Goal: Task Accomplishment & Management: Manage account settings

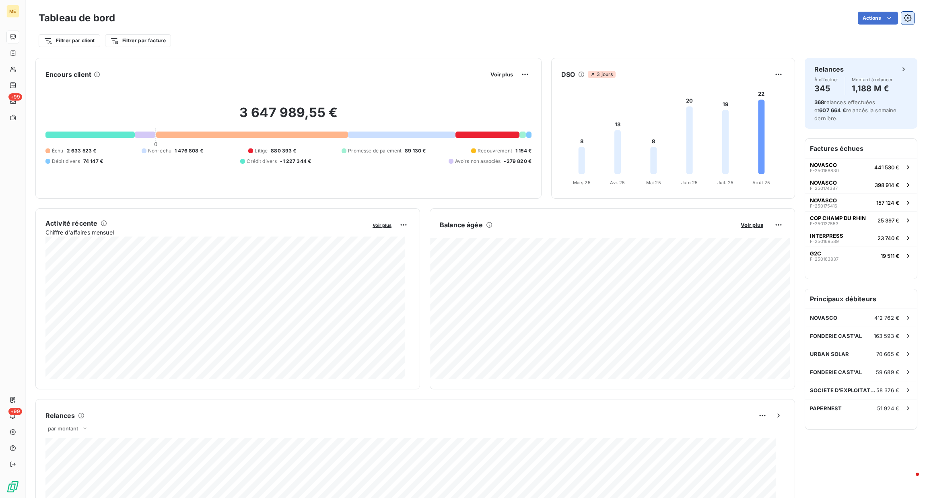
click at [904, 18] on icon "button" at bounding box center [908, 18] width 8 height 8
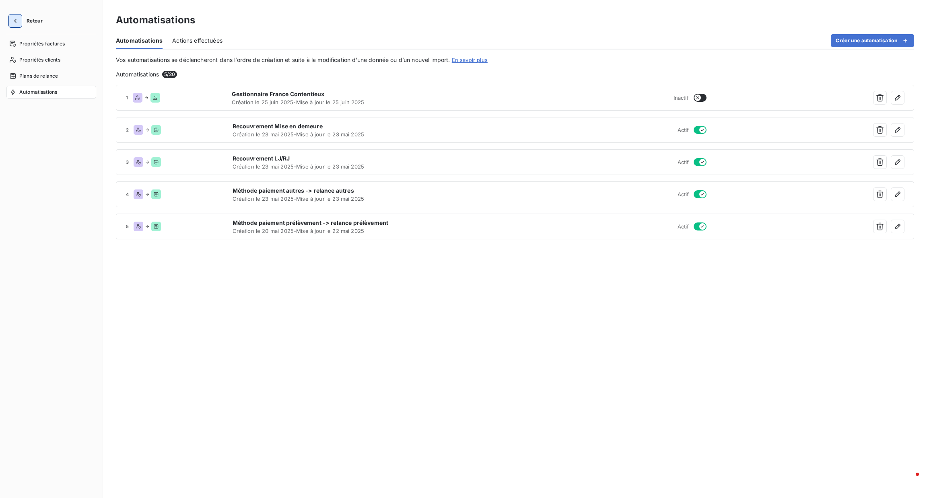
click at [12, 21] on icon "button" at bounding box center [15, 21] width 8 height 8
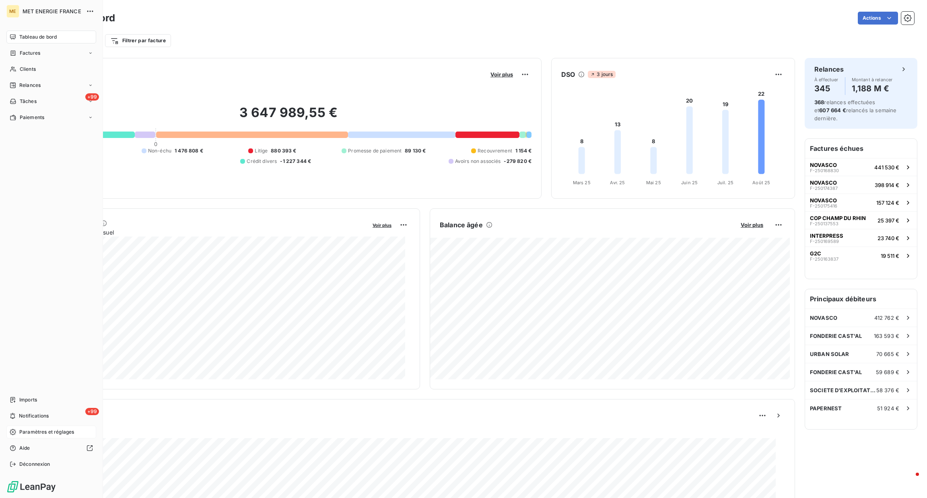
click at [17, 431] on div "Paramètres et réglages" at bounding box center [51, 432] width 90 height 13
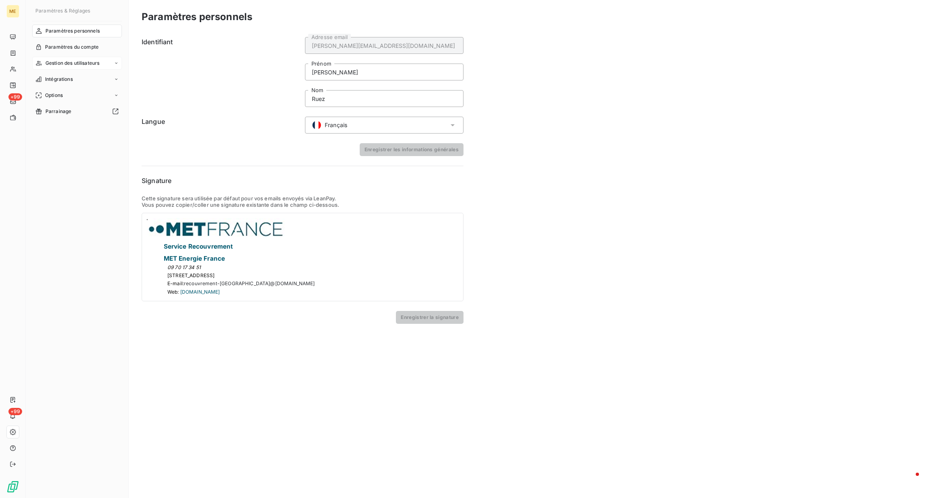
click at [94, 61] on span "Gestion des utilisateurs" at bounding box center [72, 63] width 54 height 7
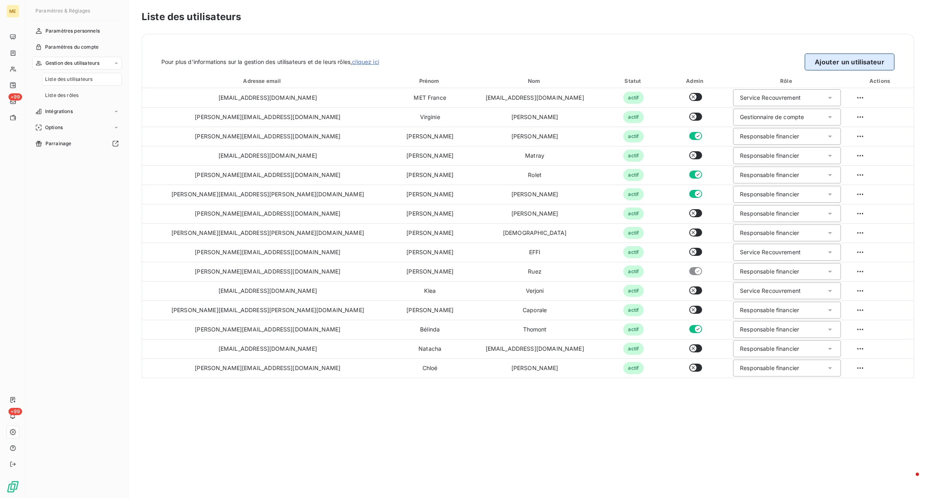
click at [821, 66] on button "Ajouter un utilisateur" at bounding box center [850, 62] width 90 height 17
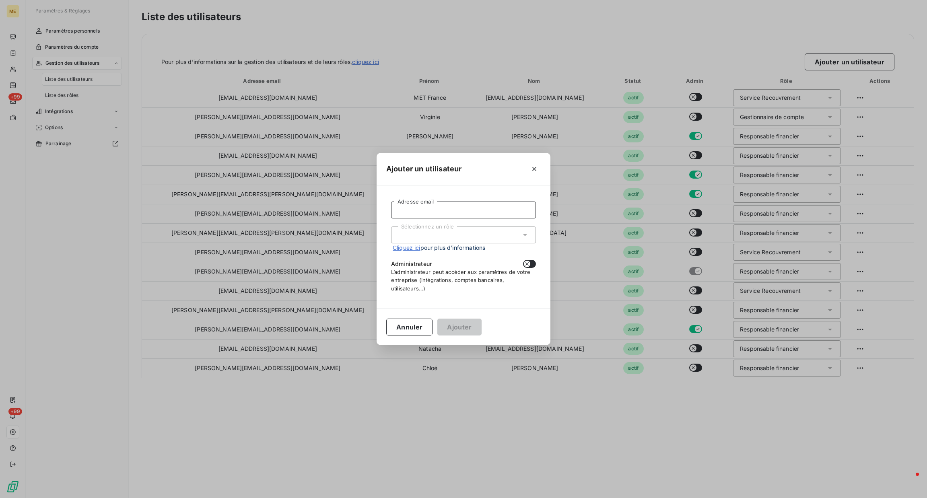
click at [458, 215] on input "Adresse email" at bounding box center [463, 210] width 145 height 17
paste input "Dear [PERSON_NAME], Could you please provide access at [GEOGRAPHIC_DATA] for An…"
drag, startPoint x: 394, startPoint y: 211, endPoint x: 870, endPoint y: 270, distance: 479.3
click at [860, 268] on div "Ajouter un utilisateur Dear [PERSON_NAME], Could you please provide access at […" at bounding box center [463, 249] width 927 height 498
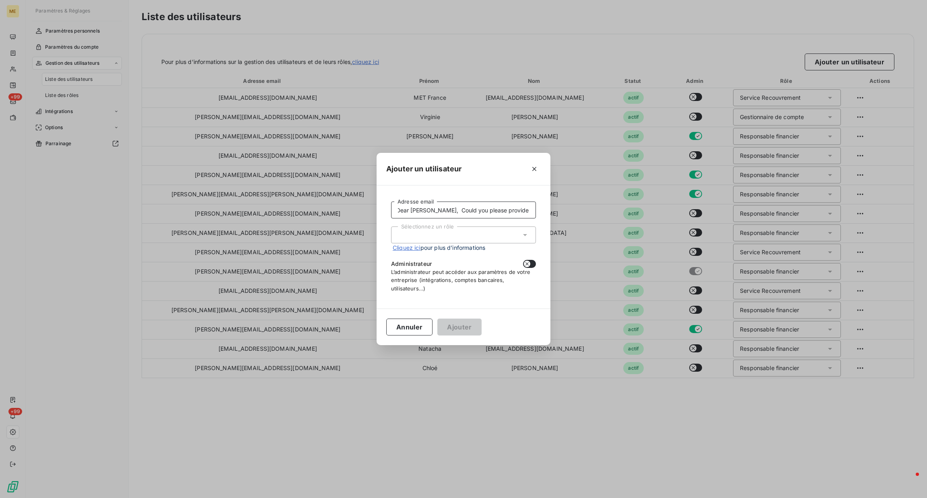
scroll to position [0, 0]
type input "D"
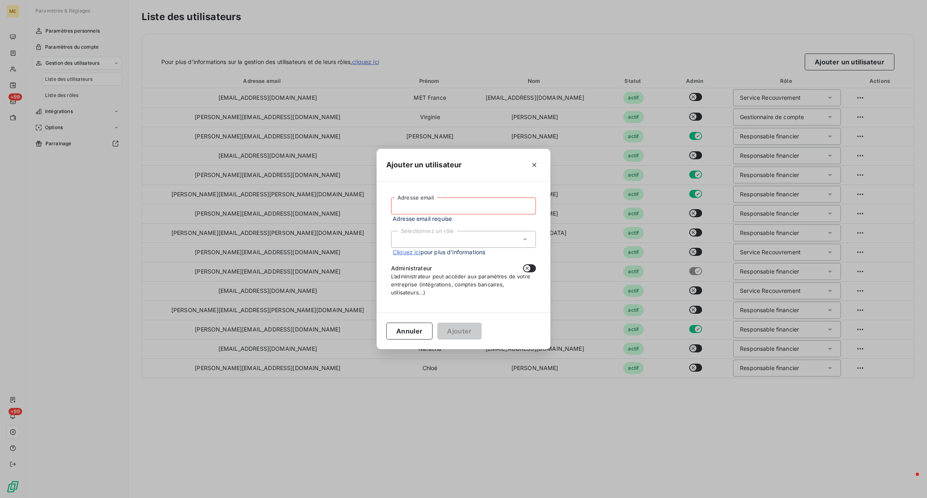
paste input "[EMAIL_ADDRESS][DOMAIN_NAME]"
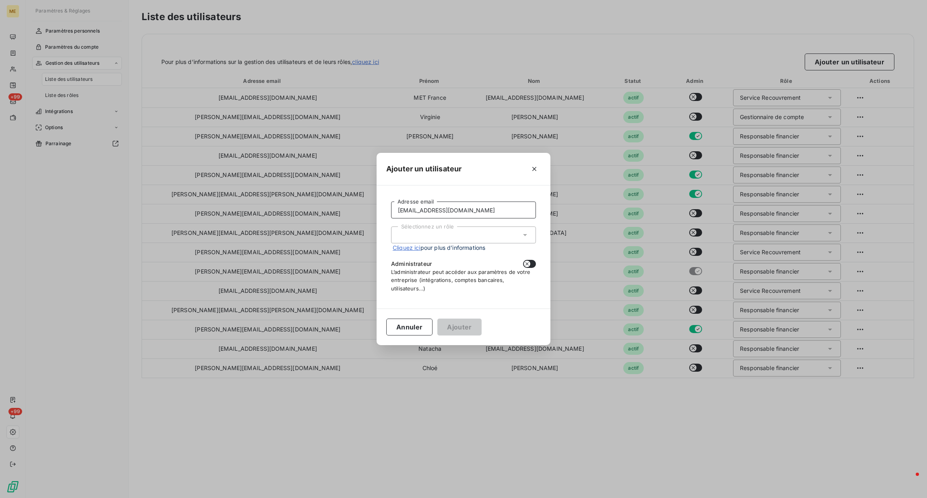
type input "[EMAIL_ADDRESS][DOMAIN_NAME]"
click at [433, 238] on div "Sélectionnez un rôle" at bounding box center [463, 235] width 145 height 17
click at [440, 252] on li "Responsable financier" at bounding box center [463, 252] width 145 height 14
drag, startPoint x: 456, startPoint y: 322, endPoint x: 456, endPoint y: 318, distance: 4.4
click at [456, 318] on div "Annuler Ajouter" at bounding box center [464, 327] width 174 height 37
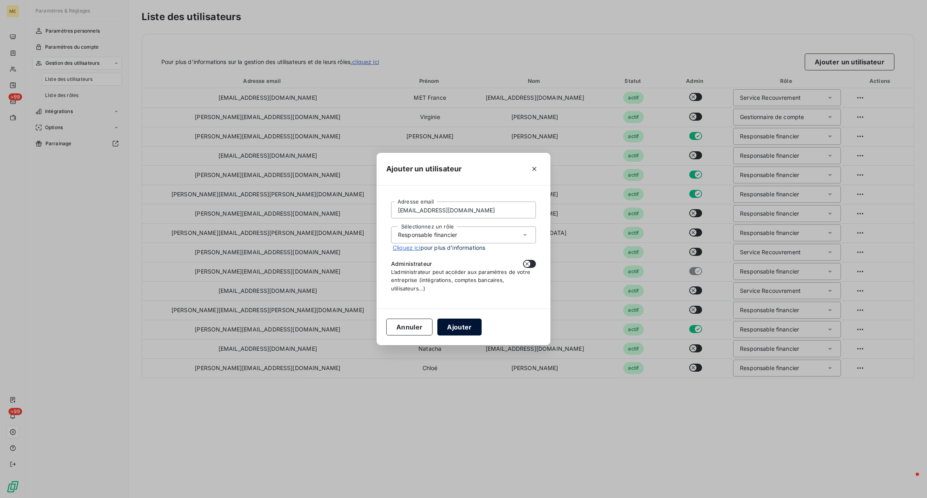
click at [458, 325] on button "Ajouter" at bounding box center [459, 327] width 44 height 17
